Goal: Information Seeking & Learning: Check status

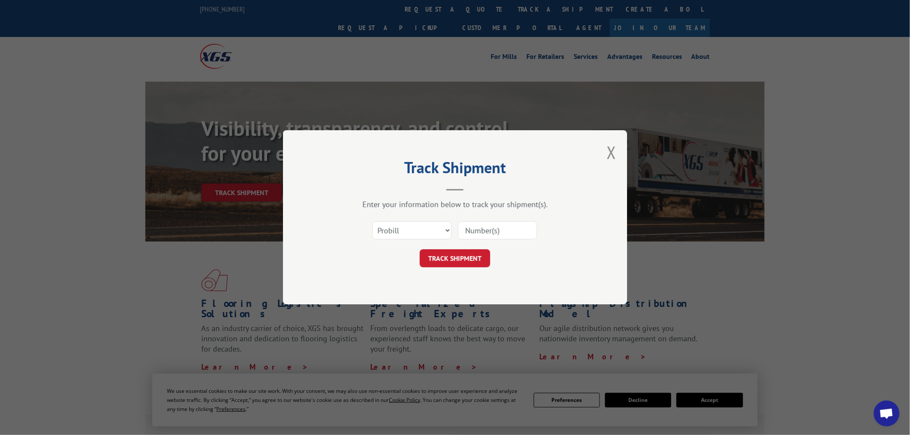
click at [513, 230] on input at bounding box center [497, 231] width 79 height 18
paste input "17523409"
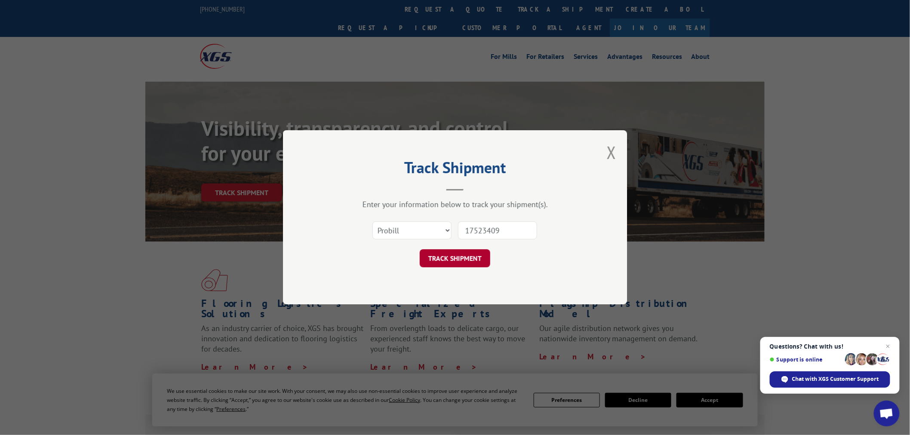
type input "17523409"
click at [441, 264] on button "TRACK SHIPMENT" at bounding box center [455, 259] width 71 height 18
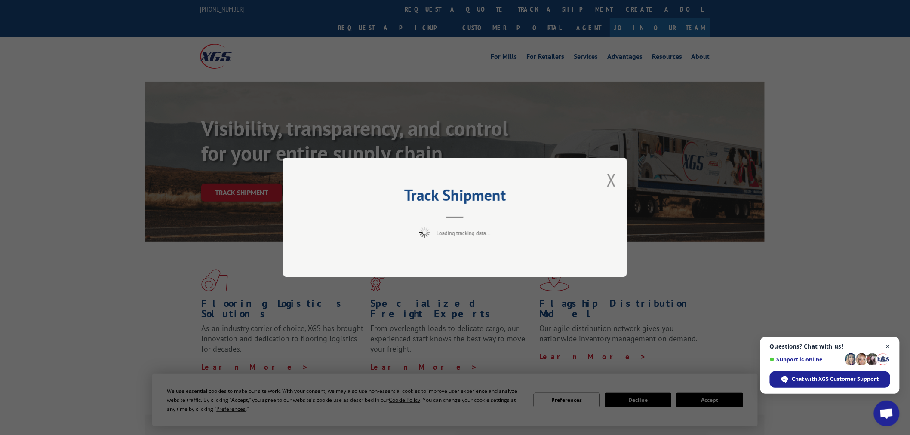
click at [888, 347] on span "Close chat" at bounding box center [888, 346] width 11 height 11
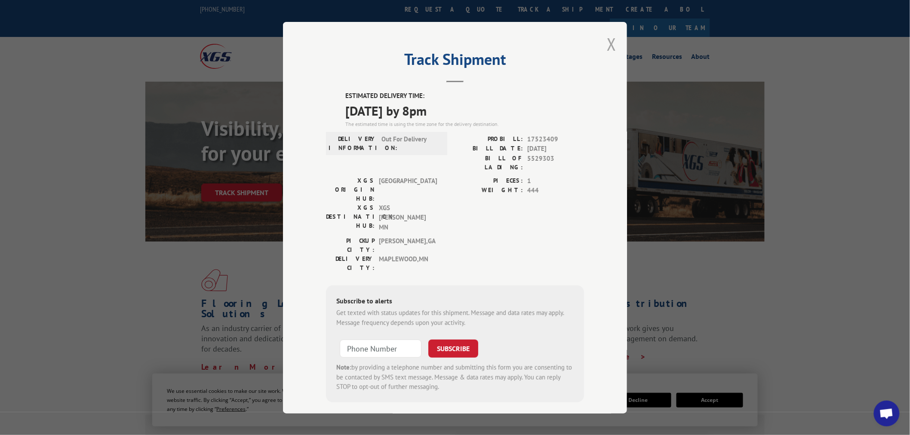
drag, startPoint x: 611, startPoint y: 52, endPoint x: 517, endPoint y: 40, distance: 95.4
click at [610, 52] on button "Close modal" at bounding box center [611, 44] width 9 height 23
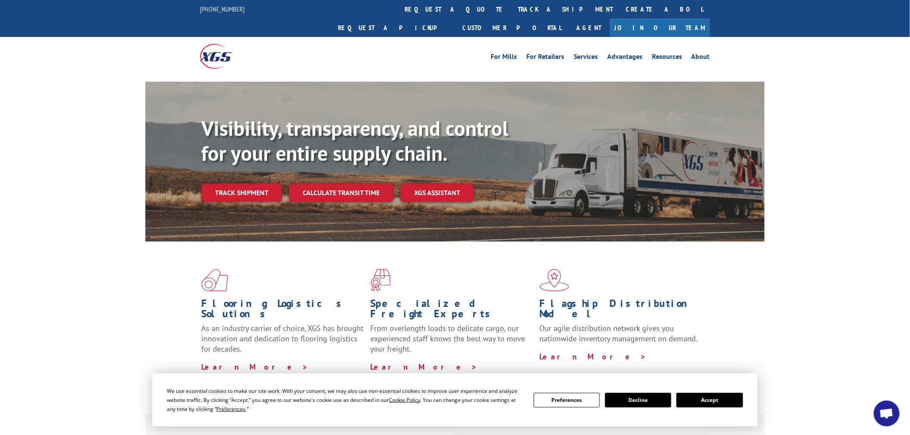
drag, startPoint x: 430, startPoint y: 10, endPoint x: 431, endPoint y: 29, distance: 19.4
click at [511, 11] on link "track a shipment" at bounding box center [565, 9] width 108 height 18
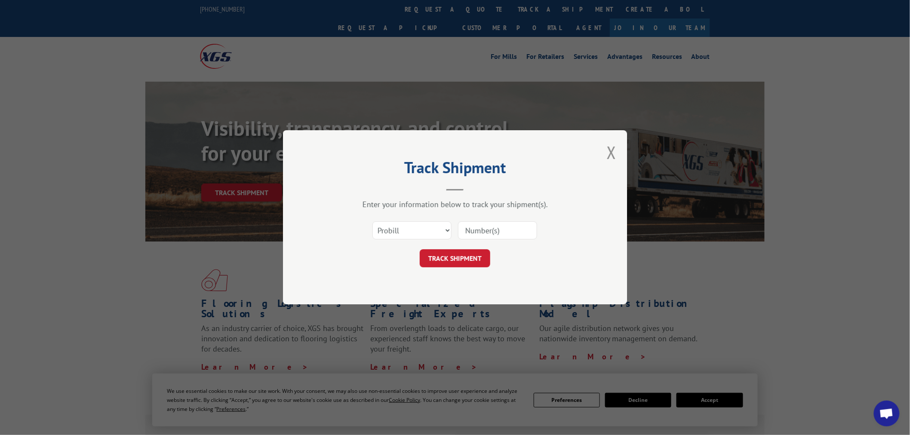
click at [503, 224] on input at bounding box center [497, 231] width 79 height 18
paste input "17523476"
type input "17523476"
click at [458, 256] on button "TRACK SHIPMENT" at bounding box center [455, 259] width 71 height 18
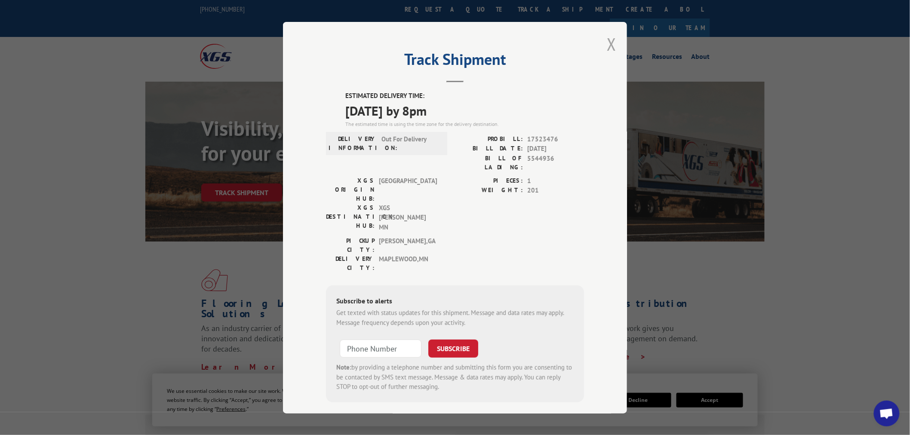
click at [615, 40] on button "Close modal" at bounding box center [611, 44] width 9 height 23
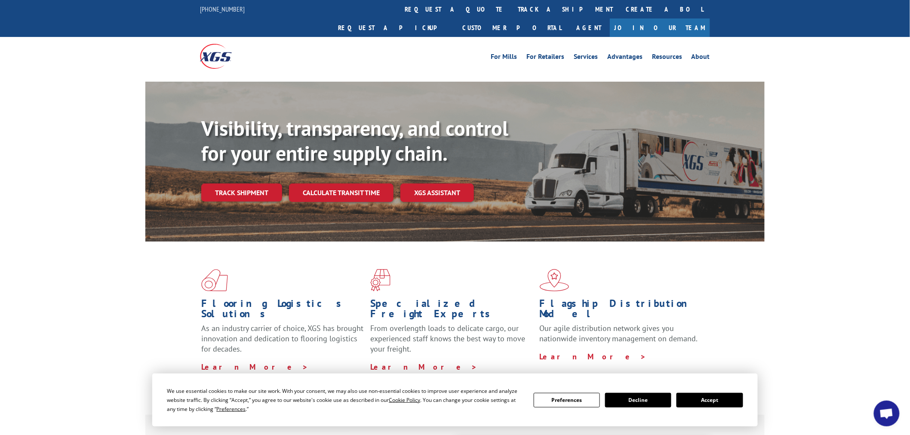
click at [511, 2] on link "track a shipment" at bounding box center [565, 9] width 108 height 18
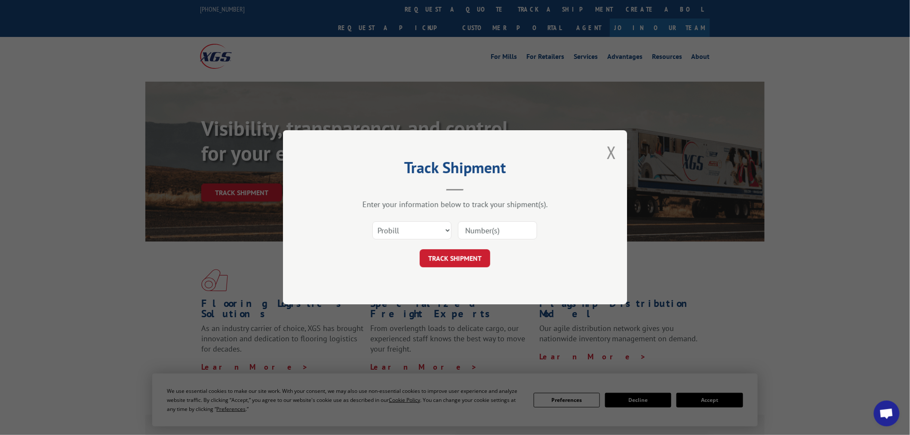
click at [486, 230] on input at bounding box center [497, 231] width 79 height 18
paste input "17233849"
type input "17233849"
click at [459, 264] on button "TRACK SHIPMENT" at bounding box center [455, 259] width 71 height 18
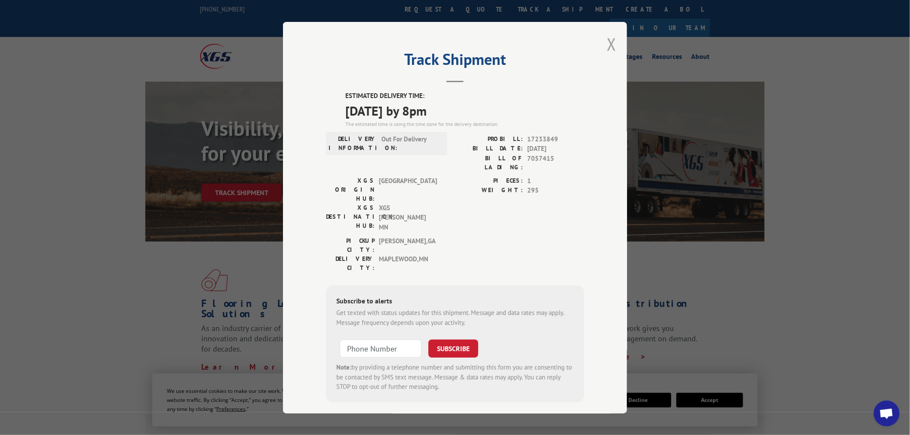
click at [608, 49] on button "Close modal" at bounding box center [611, 44] width 9 height 23
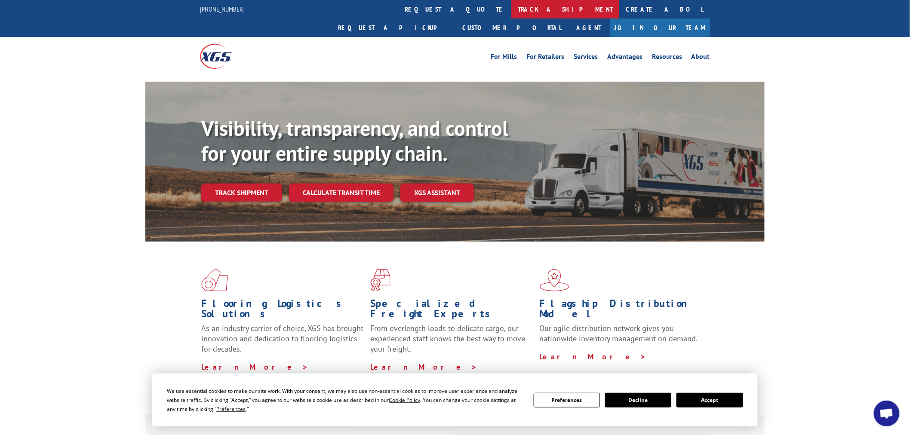
click at [511, 14] on link "track a shipment" at bounding box center [565, 9] width 108 height 18
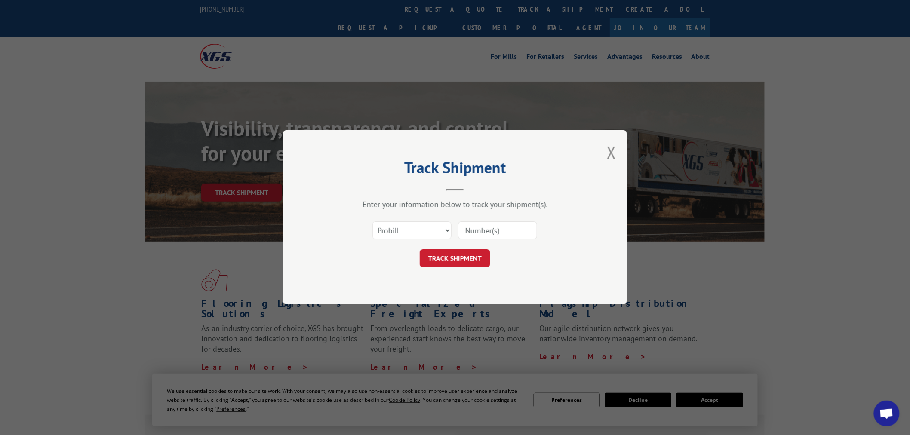
click at [494, 250] on div "TRACK SHIPMENT" at bounding box center [455, 259] width 258 height 18
click at [505, 215] on div "Enter your information below to track your shipment(s). Select category... Prob…" at bounding box center [455, 234] width 258 height 68
click at [499, 230] on input at bounding box center [497, 231] width 79 height 18
paste input "17478922"
type input "17478922"
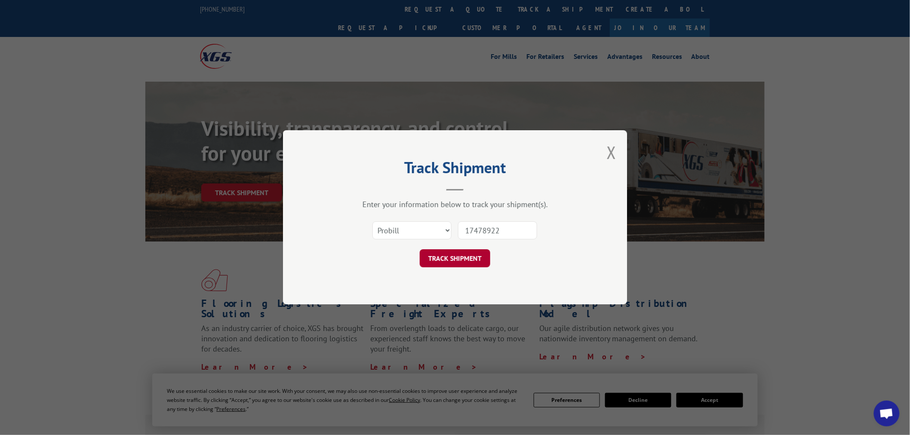
click at [467, 263] on button "TRACK SHIPMENT" at bounding box center [455, 259] width 71 height 18
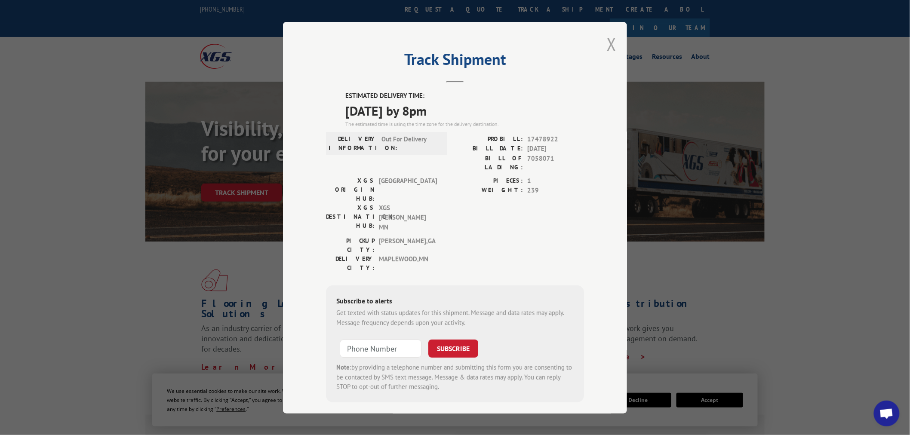
click at [611, 42] on button "Close modal" at bounding box center [611, 44] width 9 height 23
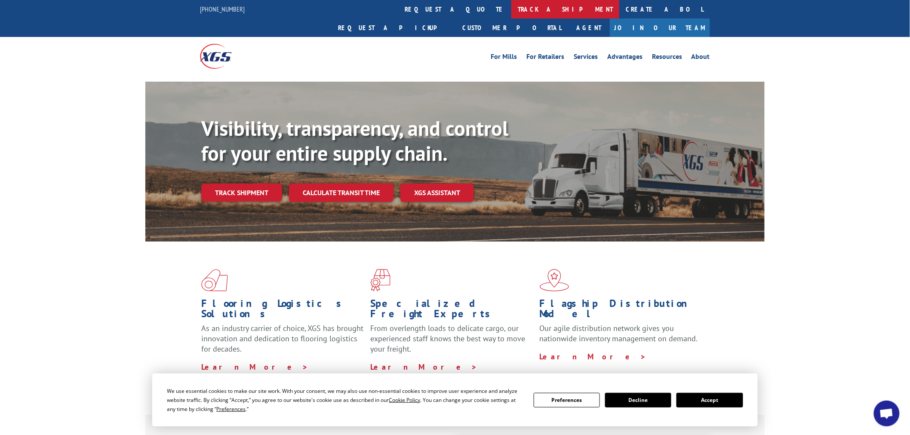
click at [511, 16] on link "track a shipment" at bounding box center [565, 9] width 108 height 18
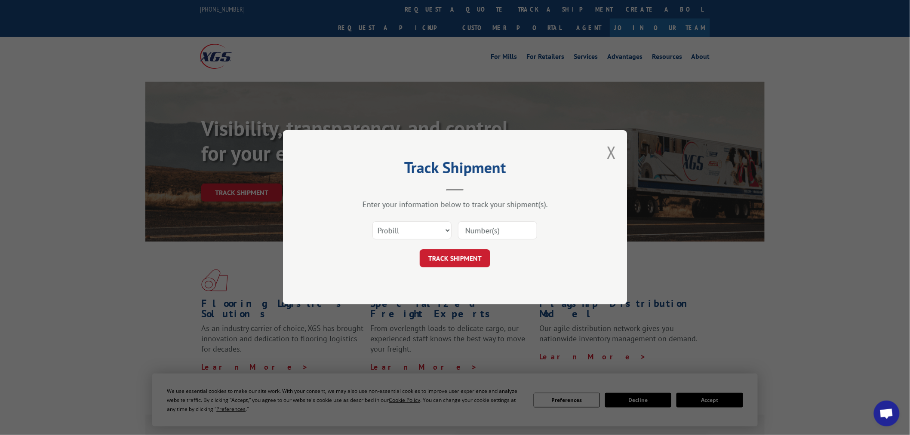
drag, startPoint x: 487, startPoint y: 224, endPoint x: 482, endPoint y: 235, distance: 12.0
click at [482, 235] on input at bounding box center [497, 231] width 79 height 18
paste input "17639061"
type input "17639061"
click at [470, 258] on button "TRACK SHIPMENT" at bounding box center [455, 259] width 71 height 18
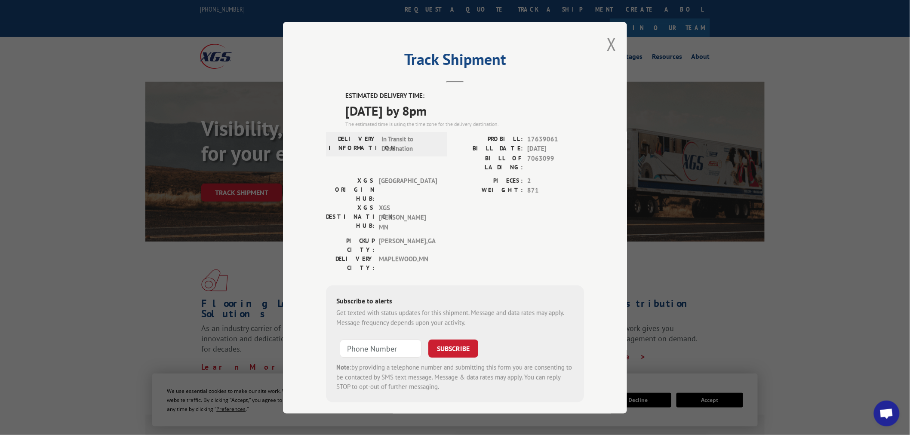
click at [617, 40] on div "Track Shipment ESTIMATED DELIVERY TIME: [DATE] by 8pm The estimated time is usi…" at bounding box center [455, 218] width 344 height 392
click at [616, 43] on div "Track Shipment ESTIMATED DELIVERY TIME: [DATE] by 8pm The estimated time is usi…" at bounding box center [455, 218] width 344 height 392
click at [614, 43] on button "Close modal" at bounding box center [611, 44] width 9 height 23
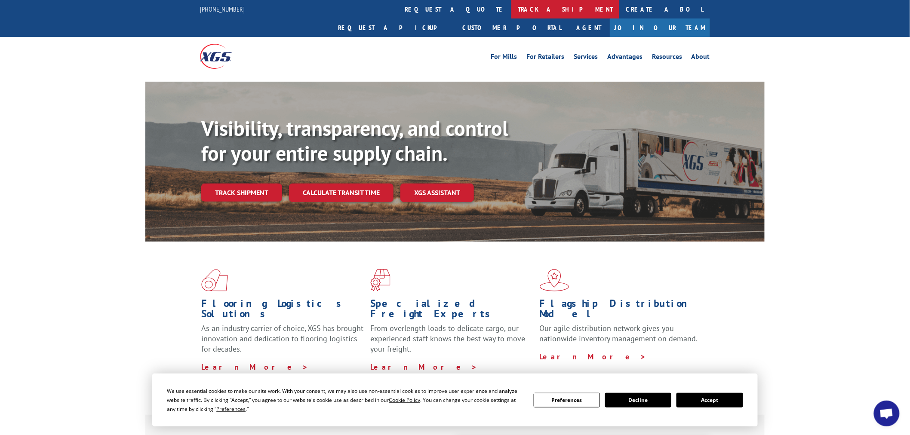
click at [511, 5] on link "track a shipment" at bounding box center [565, 9] width 108 height 18
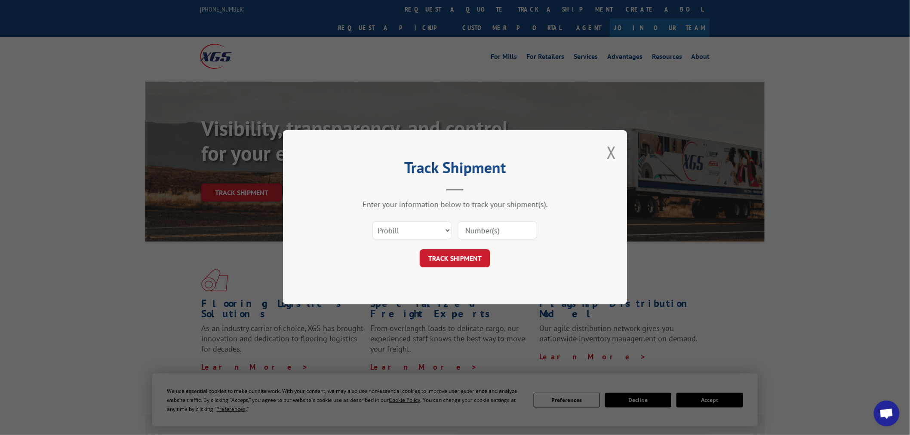
click at [475, 234] on input at bounding box center [497, 231] width 79 height 18
paste input "17479330"
type input "17479330"
click at [460, 258] on button "TRACK SHIPMENT" at bounding box center [455, 259] width 71 height 18
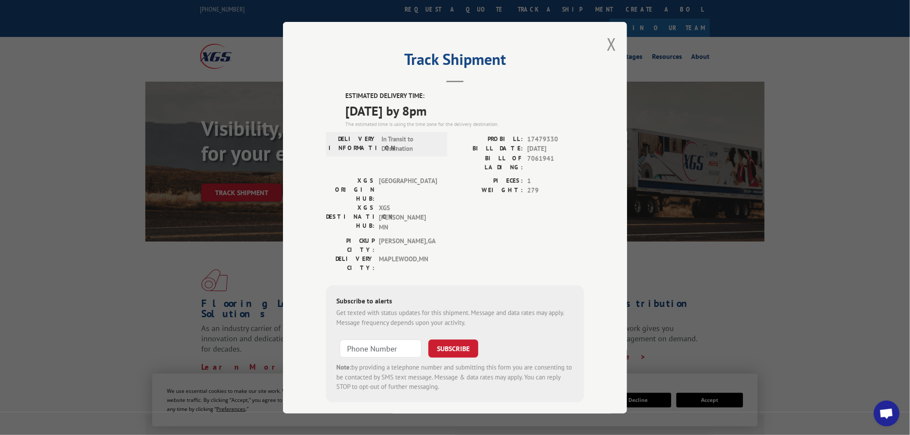
click at [605, 54] on div "Track Shipment ESTIMATED DELIVERY TIME: [DATE] by 8pm The estimated time is usi…" at bounding box center [455, 218] width 344 height 392
drag, startPoint x: 615, startPoint y: 41, endPoint x: 449, endPoint y: 26, distance: 166.6
click at [613, 42] on button "Close modal" at bounding box center [611, 44] width 9 height 23
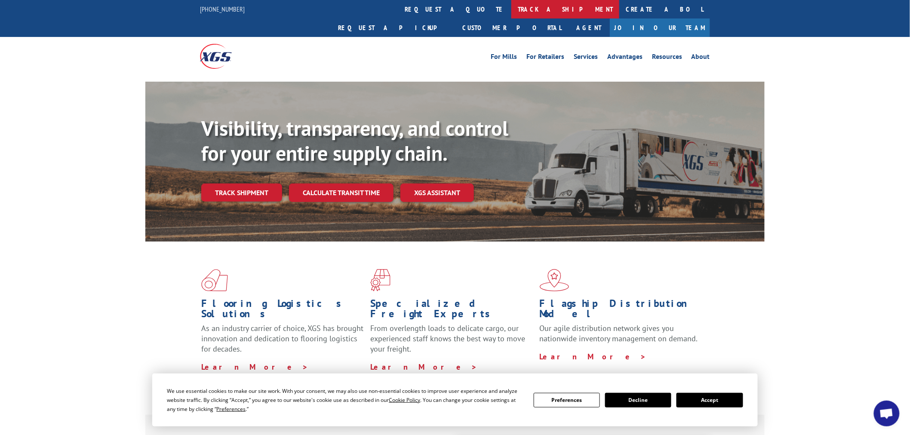
click at [511, 17] on link "track a shipment" at bounding box center [565, 9] width 108 height 18
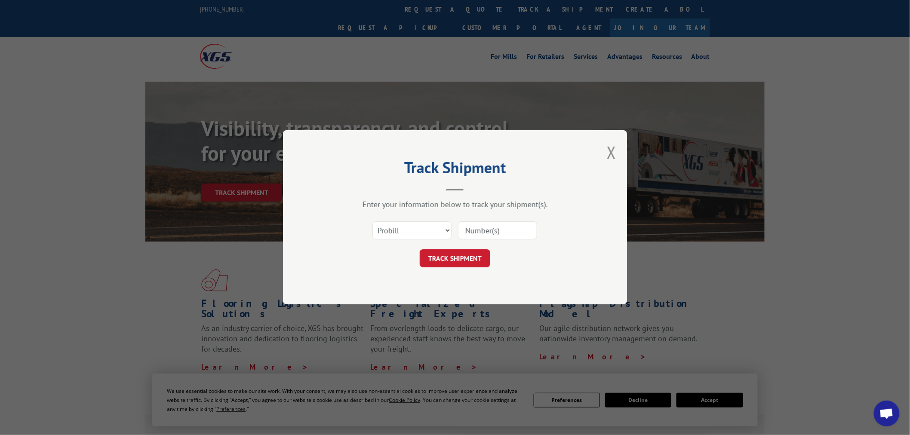
click at [458, 228] on input at bounding box center [497, 231] width 79 height 18
paste input "17479438"
type input "17479438"
click at [458, 268] on div "Track Shipment Enter your information below to track your shipment(s). Select c…" at bounding box center [455, 217] width 344 height 174
click at [457, 257] on button "TRACK SHIPMENT" at bounding box center [455, 259] width 71 height 18
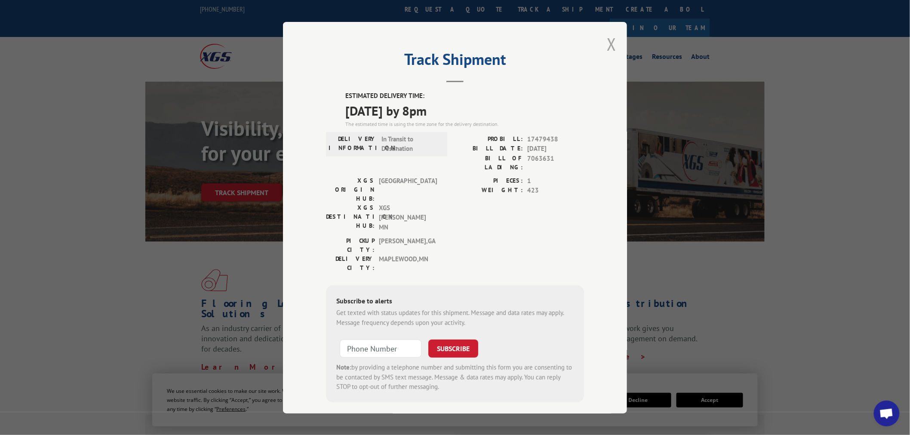
drag, startPoint x: 618, startPoint y: 46, endPoint x: 609, endPoint y: 47, distance: 8.8
click at [615, 46] on div "Track Shipment ESTIMATED DELIVERY TIME: [DATE] by 8pm The estimated time is usi…" at bounding box center [455, 218] width 344 height 392
click at [608, 48] on button "Close modal" at bounding box center [611, 44] width 9 height 23
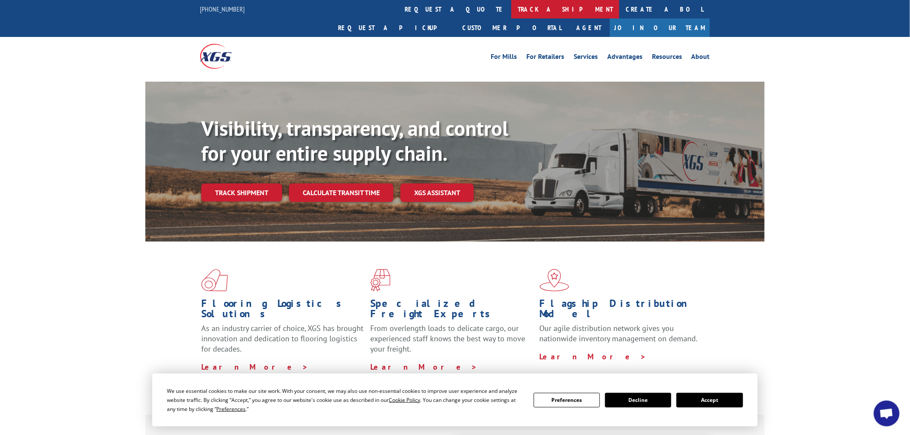
click at [511, 12] on link "track a shipment" at bounding box center [565, 9] width 108 height 18
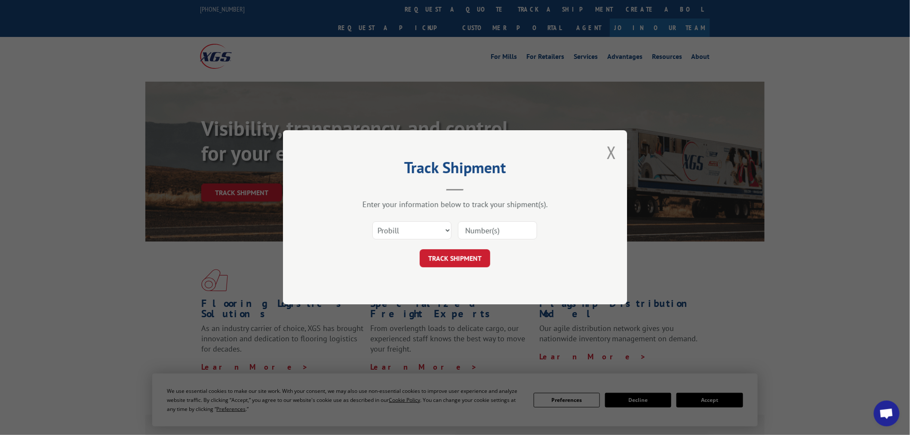
click at [532, 231] on input at bounding box center [497, 231] width 79 height 18
paste input "17689209"
type input "17689209"
drag, startPoint x: 470, startPoint y: 254, endPoint x: 422, endPoint y: 209, distance: 66.6
click at [467, 255] on button "TRACK SHIPMENT" at bounding box center [455, 259] width 71 height 18
